Goal: Task Accomplishment & Management: Use online tool/utility

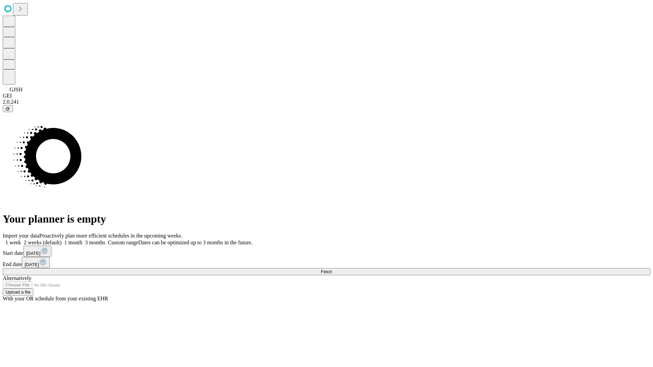
click at [332, 269] on span "Fetch" at bounding box center [326, 271] width 11 height 5
